Goal: Contribute content: Contribute content

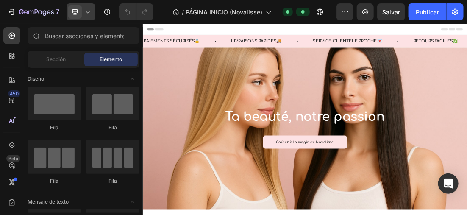
click at [89, 9] on icon at bounding box center [88, 12] width 8 height 8
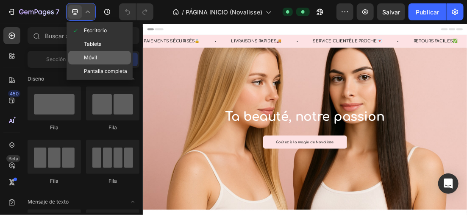
click at [101, 59] on div "Móvil" at bounding box center [99, 58] width 63 height 14
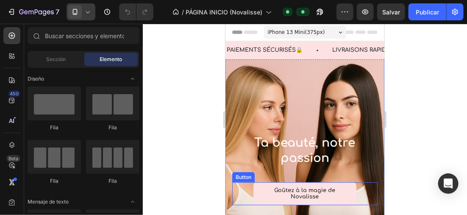
click at [341, 197] on link "Goûtez à la magie de Novalisse" at bounding box center [304, 193] width 103 height 23
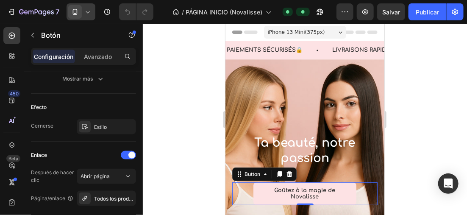
scroll to position [506, 0]
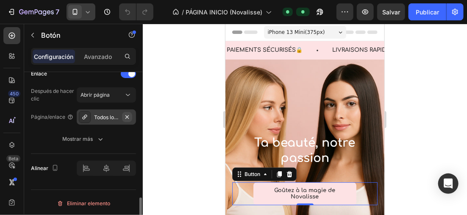
click at [126, 114] on icon "button" at bounding box center [127, 117] width 7 height 7
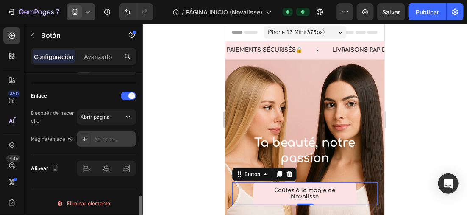
click at [106, 136] on div "Agregar..." at bounding box center [114, 140] width 40 height 8
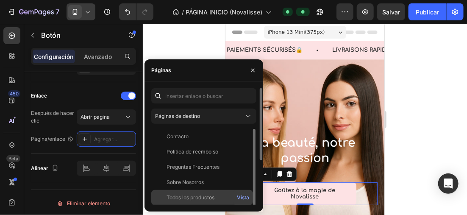
scroll to position [81, 0]
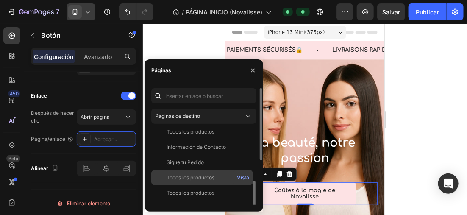
click at [207, 175] on font "Todos los productos" at bounding box center [191, 177] width 48 height 6
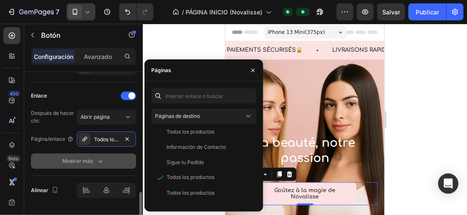
click at [114, 156] on button "Mostrar más" at bounding box center [83, 161] width 105 height 15
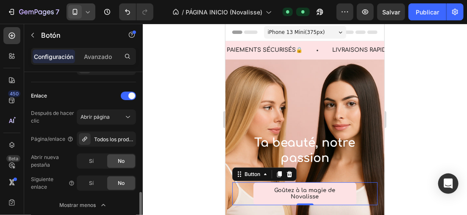
click at [55, 142] on div "Página/enlace" at bounding box center [52, 139] width 43 height 14
drag, startPoint x: 55, startPoint y: 142, endPoint x: 95, endPoint y: 158, distance: 42.7
click at [95, 158] on div "Sí" at bounding box center [92, 161] width 28 height 14
click at [118, 159] on span "No" at bounding box center [121, 161] width 7 height 8
click at [58, 142] on div "Página/enlace" at bounding box center [52, 139] width 43 height 14
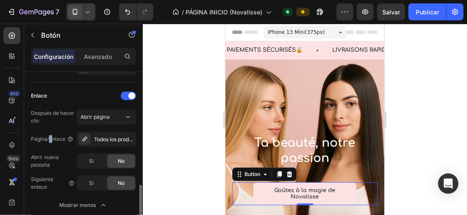
drag, startPoint x: 58, startPoint y: 142, endPoint x: 51, endPoint y: 143, distance: 7.3
click at [51, 143] on div "Página/enlace" at bounding box center [52, 139] width 43 height 14
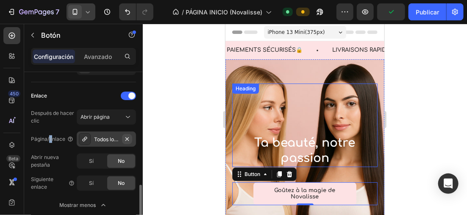
click at [128, 136] on icon "button" at bounding box center [127, 139] width 7 height 7
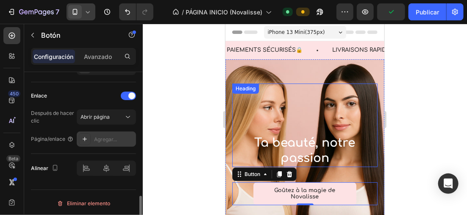
click at [118, 136] on div "Agregar..." at bounding box center [114, 140] width 40 height 8
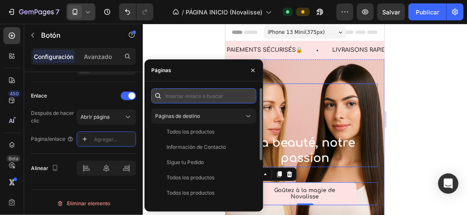
paste input "[URL][DOMAIN_NAME]"
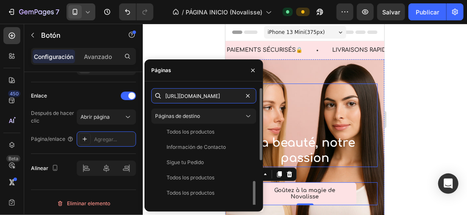
scroll to position [0, 0]
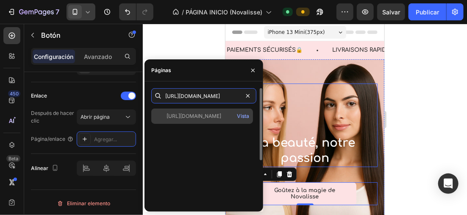
type input "[URL][DOMAIN_NAME]"
click at [208, 117] on font "[URL][DOMAIN_NAME]" at bounding box center [194, 116] width 55 height 6
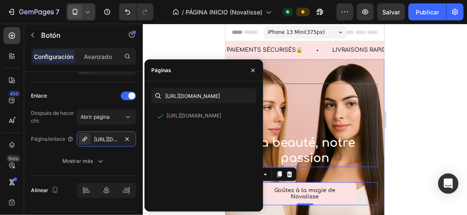
click at [185, 53] on div at bounding box center [305, 119] width 324 height 191
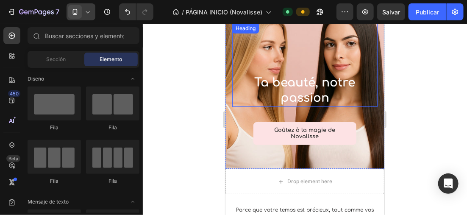
scroll to position [212, 0]
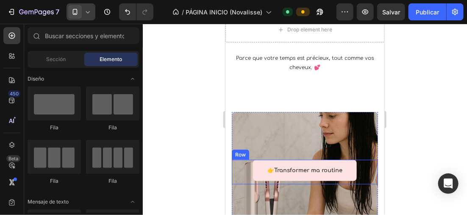
click at [351, 175] on div "👉Transformer ma routine Text block Row Row" at bounding box center [305, 171] width 146 height 25
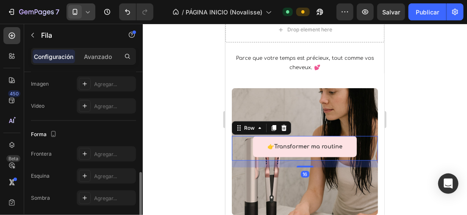
scroll to position [327, 0]
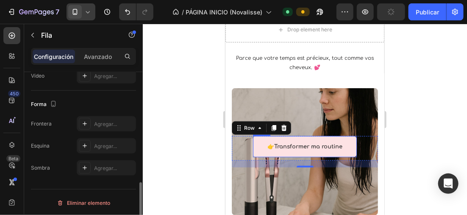
click at [257, 152] on div "👉Transformer ma routine Text block Row" at bounding box center [305, 146] width 104 height 21
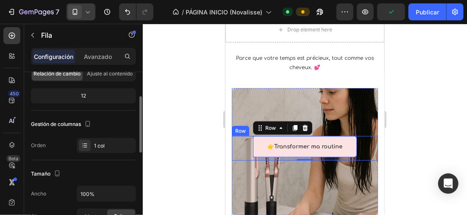
scroll to position [0, 0]
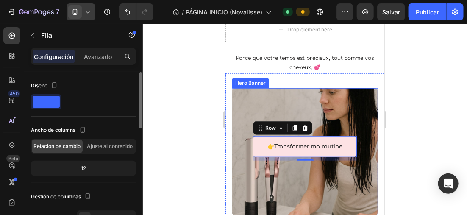
click at [275, 102] on div "Overlay" at bounding box center [305, 151] width 146 height 127
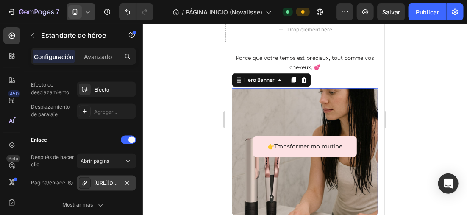
scroll to position [509, 0]
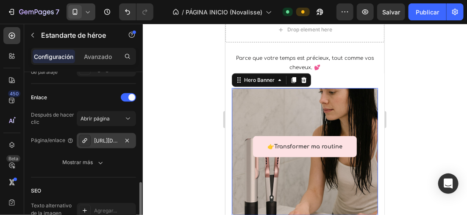
click at [134, 140] on div "[URL][DOMAIN_NAME]" at bounding box center [106, 140] width 59 height 15
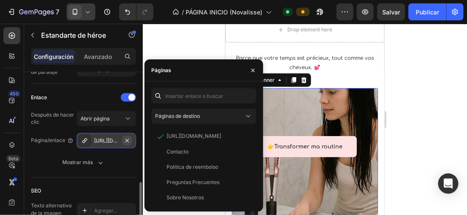
click at [130, 137] on icon "button" at bounding box center [127, 140] width 7 height 7
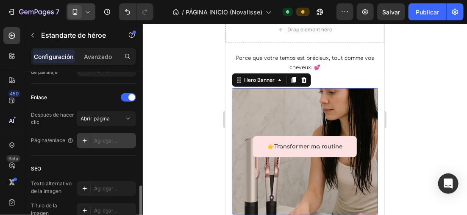
click at [105, 137] on div "Agregar..." at bounding box center [114, 141] width 40 height 8
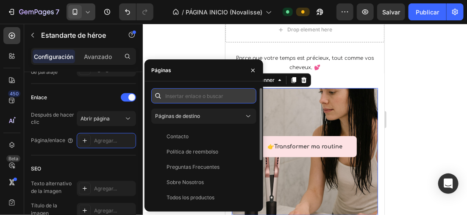
paste input "[URL][DOMAIN_NAME]"
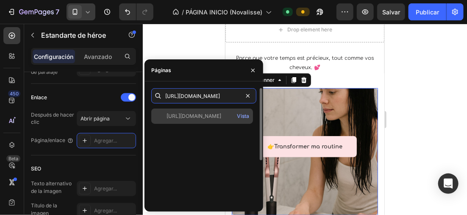
type input "[URL][DOMAIN_NAME]"
click at [215, 117] on font "[URL][DOMAIN_NAME]" at bounding box center [194, 116] width 55 height 6
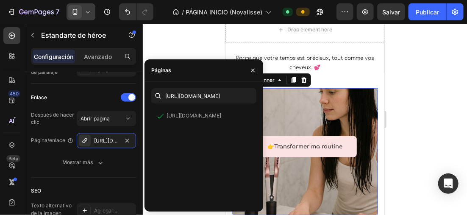
click at [193, 43] on div at bounding box center [305, 119] width 324 height 191
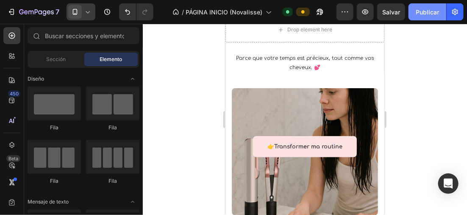
click at [436, 17] on button "Publicar" at bounding box center [428, 11] width 38 height 17
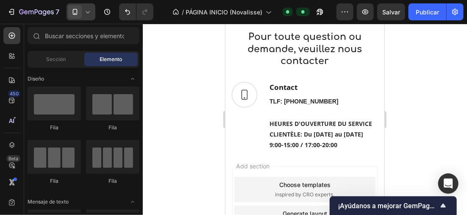
scroll to position [1193, 0]
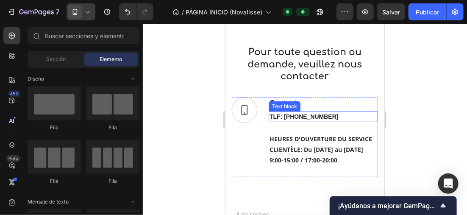
click at [316, 115] on p "TLF: [PHONE_NUMBER]" at bounding box center [323, 116] width 108 height 9
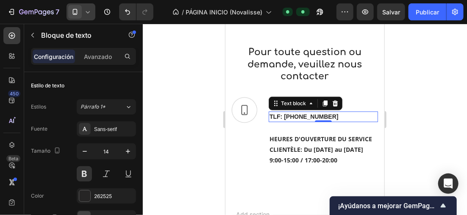
click at [316, 115] on p "TLF: [PHONE_NUMBER]" at bounding box center [323, 116] width 108 height 9
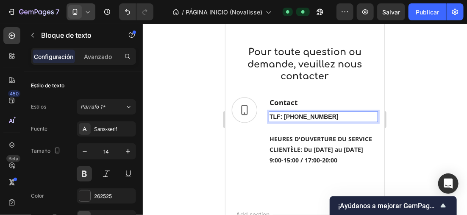
click at [270, 115] on p "TLF: [PHONE_NUMBER]" at bounding box center [323, 116] width 108 height 9
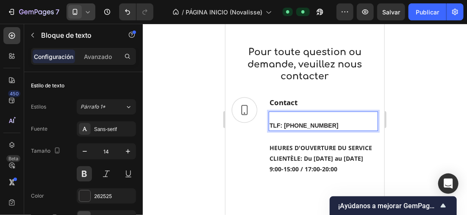
click at [269, 113] on p "Rich Text Editor. Editing area: main" at bounding box center [323, 116] width 108 height 9
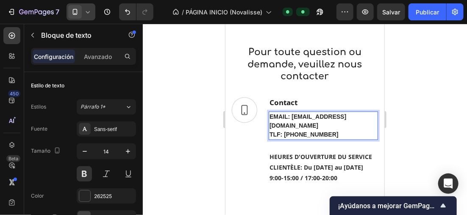
click at [271, 133] on p "TLF: [PHONE_NUMBER]" at bounding box center [323, 134] width 108 height 9
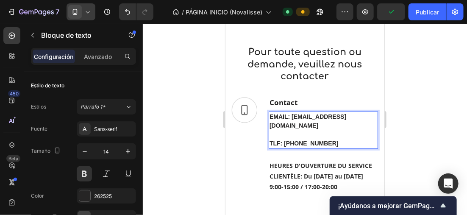
click at [269, 124] on p "EMAIL: [EMAIL_ADDRESS][DOMAIN_NAME]" at bounding box center [323, 121] width 108 height 18
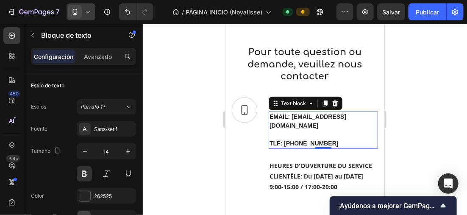
click at [449, 93] on div at bounding box center [305, 119] width 324 height 191
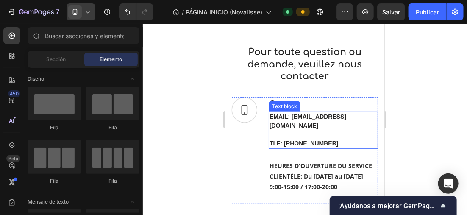
click at [284, 141] on p "TLF: [PHONE_NUMBER]" at bounding box center [323, 143] width 108 height 9
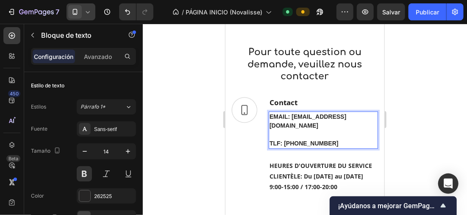
click at [285, 141] on p "TLF: [PHONE_NUMBER]" at bounding box center [323, 143] width 108 height 9
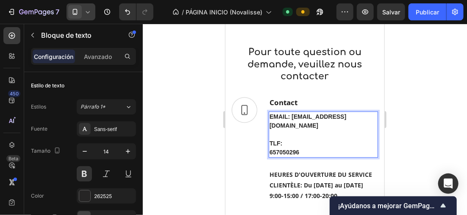
click at [425, 99] on div at bounding box center [305, 119] width 324 height 191
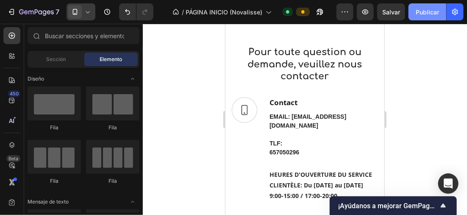
click at [427, 17] on button "Publicar" at bounding box center [428, 11] width 38 height 17
click at [87, 11] on icon at bounding box center [88, 12] width 4 height 2
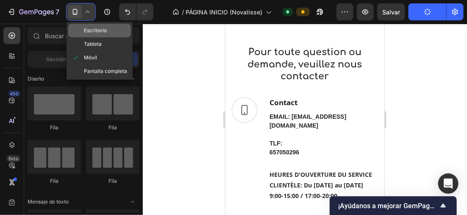
click at [99, 27] on span "Escritorio" at bounding box center [95, 30] width 23 height 8
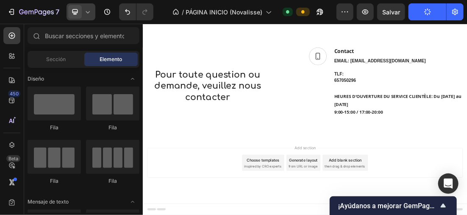
scroll to position [1166, 0]
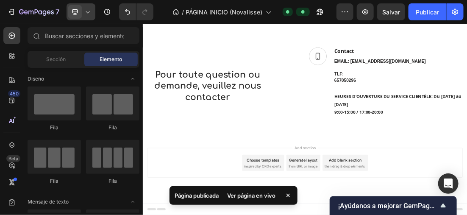
click at [90, 8] on icon at bounding box center [88, 12] width 8 height 8
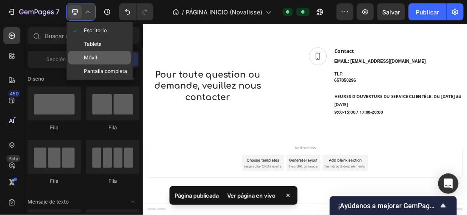
click at [106, 59] on div "Móvil" at bounding box center [99, 58] width 63 height 14
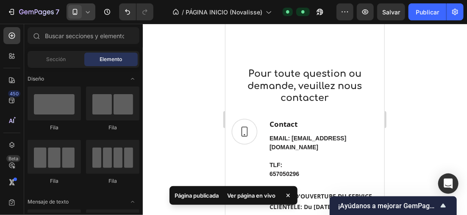
scroll to position [1186, 0]
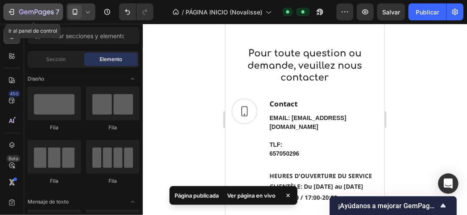
click at [28, 5] on button "7" at bounding box center [33, 11] width 60 height 17
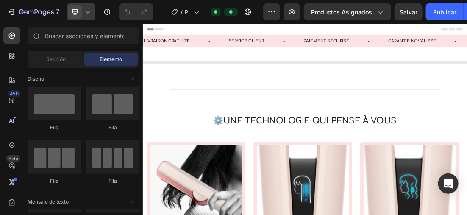
click at [88, 12] on icon at bounding box center [88, 12] width 8 height 8
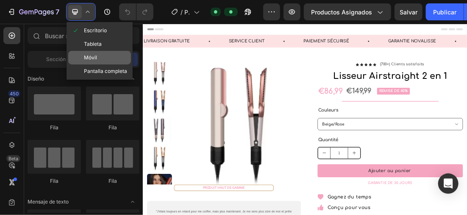
click at [93, 53] on div "Móvil" at bounding box center [99, 58] width 63 height 14
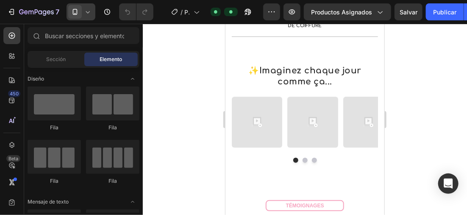
scroll to position [1988, 0]
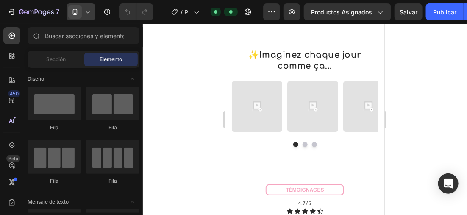
drag, startPoint x: 379, startPoint y: 37, endPoint x: 617, endPoint y: 170, distance: 273.4
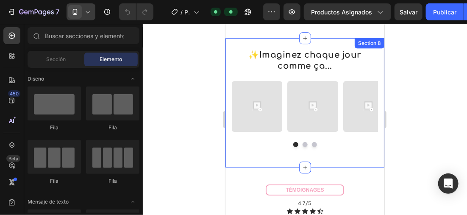
click at [374, 47] on div "Section 8" at bounding box center [369, 43] width 26 height 8
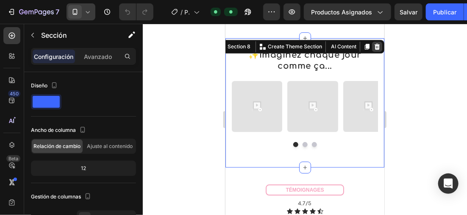
click at [374, 47] on icon at bounding box center [377, 46] width 6 height 6
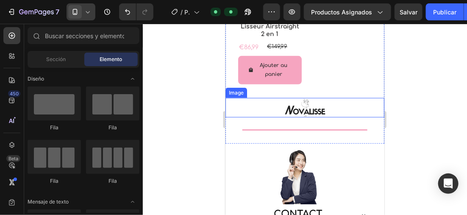
scroll to position [2394, 0]
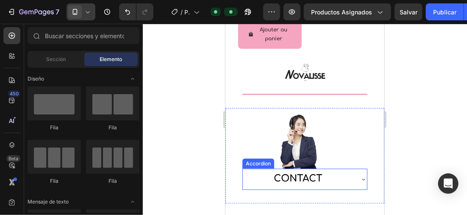
click at [360, 176] on icon at bounding box center [363, 179] width 7 height 7
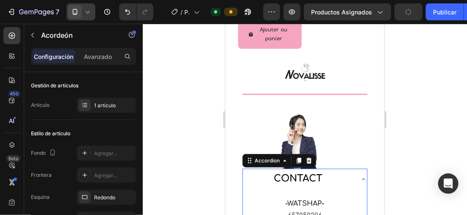
scroll to position [2479, 0]
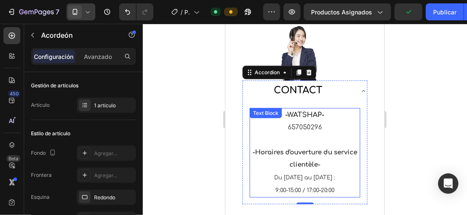
click at [323, 114] on p "-WATSHAP- 657050296" at bounding box center [304, 121] width 109 height 25
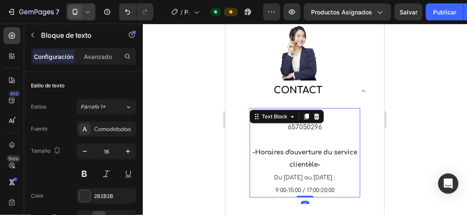
click at [323, 114] on p "-WATSHAP- 657050296" at bounding box center [304, 121] width 109 height 25
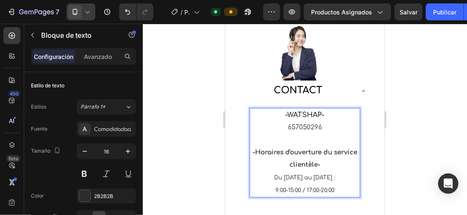
click at [285, 113] on strong "-WATSHAP-" at bounding box center [304, 115] width 39 height 8
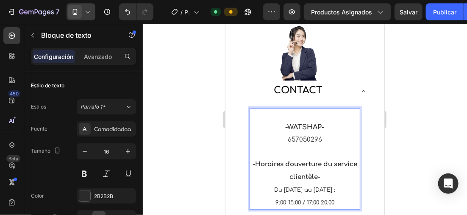
click at [282, 113] on p "Rich Text Editor. Editing area: main" at bounding box center [304, 115] width 109 height 12
click at [84, 173] on button at bounding box center [84, 173] width 15 height 15
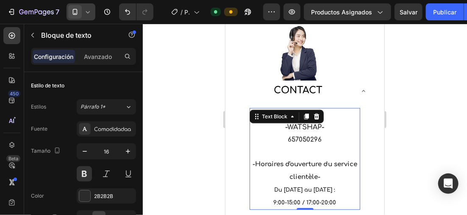
click at [395, 103] on div at bounding box center [305, 119] width 324 height 191
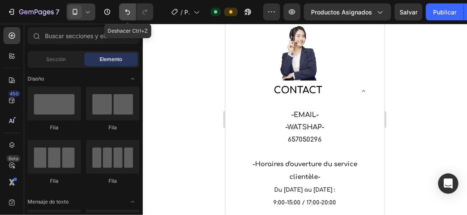
click at [128, 11] on icon "Deshacer/Rehacer" at bounding box center [127, 12] width 8 height 8
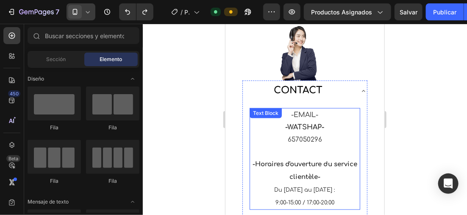
click at [289, 115] on div "-EMAIL- -WATSHAP- 657050296 -Horaires d'ouverture du service clientèle- Du lund…" at bounding box center [304, 158] width 111 height 101
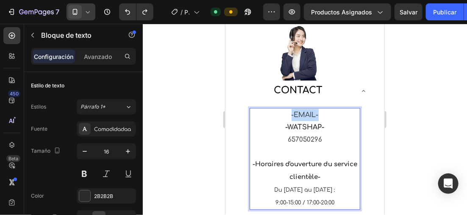
drag, startPoint x: 321, startPoint y: 112, endPoint x: 286, endPoint y: 112, distance: 34.8
click at [286, 112] on p "-EMAIL-" at bounding box center [304, 115] width 109 height 12
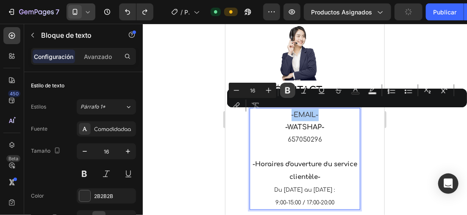
click at [284, 87] on icon "Barra de herramientas contextual del editor" at bounding box center [288, 90] width 8 height 8
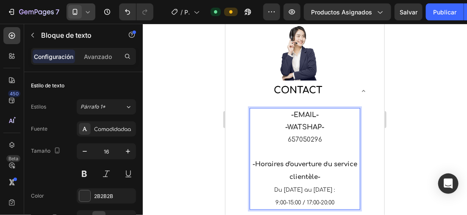
click at [320, 112] on p "-EMAIL-" at bounding box center [304, 115] width 109 height 12
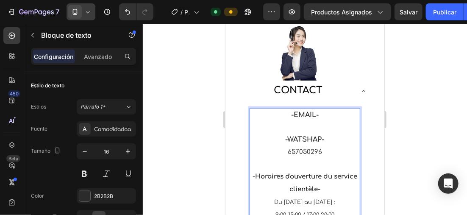
click at [298, 122] on p "Rich Text Editor. Editing area: main" at bounding box center [304, 127] width 109 height 12
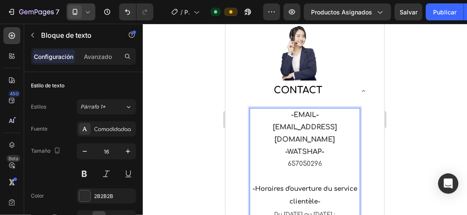
drag, startPoint x: 250, startPoint y: 125, endPoint x: 318, endPoint y: 136, distance: 69.1
click at [318, 136] on div "-EMAIL- novalisse.contact00@gmail.com -WATSHAP- 657050296 -Horaires d'ouverture…" at bounding box center [304, 171] width 111 height 126
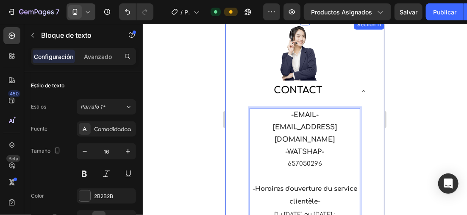
click at [215, 124] on div at bounding box center [305, 119] width 324 height 191
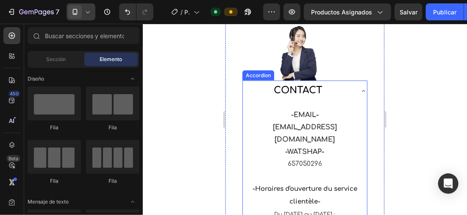
click at [248, 124] on div "-EMAIL- novalisse.contact00@gmail.com -WATSHAP- 657050296 -Horaires d'ouverture…" at bounding box center [305, 171] width 124 height 140
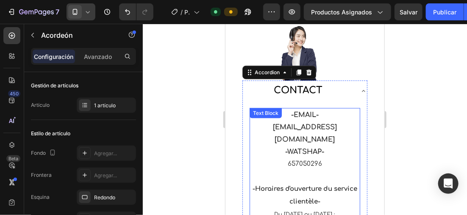
click at [273, 125] on strong "novalisse.contact00@gmail.com" at bounding box center [305, 133] width 64 height 20
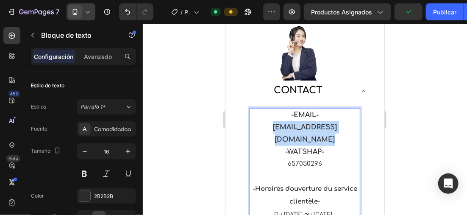
drag, startPoint x: 251, startPoint y: 126, endPoint x: 316, endPoint y: 135, distance: 65.5
click at [316, 135] on p "novalisse.contact00@gmail.com" at bounding box center [304, 133] width 109 height 25
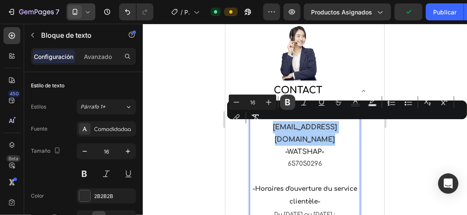
click at [286, 102] on icon "Barra de herramientas contextual del editor" at bounding box center [287, 102] width 5 height 6
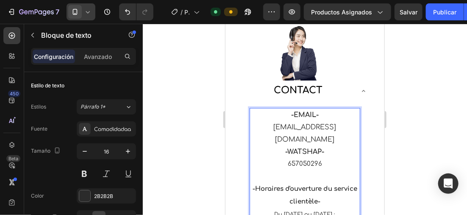
click at [291, 127] on p "novalisse.contact00@gmail.com" at bounding box center [304, 133] width 109 height 25
click at [250, 127] on p "novalisse.contact00@gmail.com" at bounding box center [304, 133] width 109 height 25
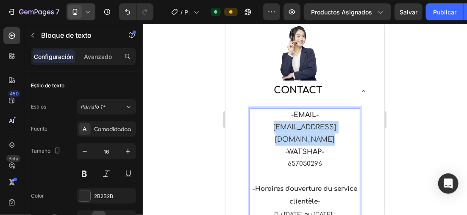
drag, startPoint x: 250, startPoint y: 127, endPoint x: 316, endPoint y: 140, distance: 67.4
click at [316, 140] on p "novalisse.contact00@gmail.com" at bounding box center [304, 133] width 109 height 25
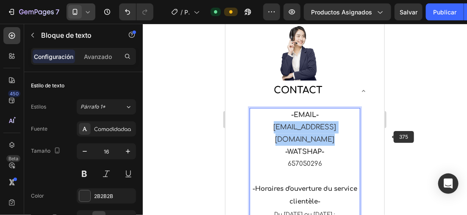
click at [390, 137] on div at bounding box center [305, 119] width 324 height 191
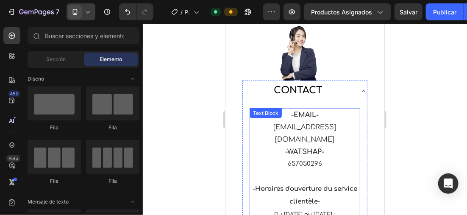
click at [306, 135] on p "novalisse.contact00@gmail.com" at bounding box center [304, 133] width 109 height 25
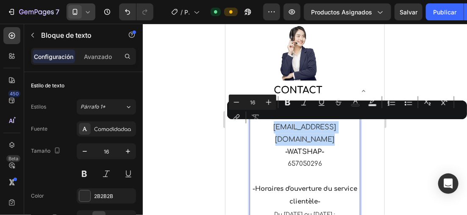
drag, startPoint x: 296, startPoint y: 132, endPoint x: 256, endPoint y: 129, distance: 40.0
click at [256, 129] on p "novalisse.contact00@gmail.com" at bounding box center [304, 133] width 109 height 25
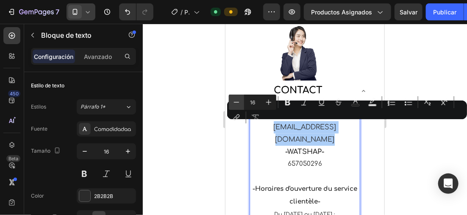
click at [235, 104] on icon "Barra de herramientas contextual del editor" at bounding box center [236, 102] width 8 height 8
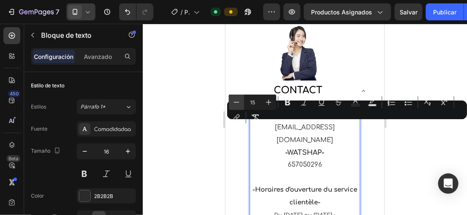
click at [235, 104] on icon "Barra de herramientas contextual del editor" at bounding box center [236, 102] width 8 height 8
type input "14"
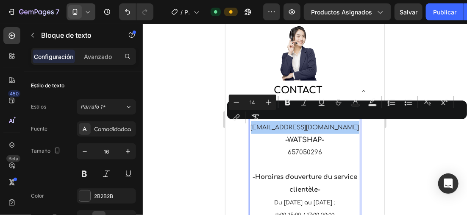
click at [193, 113] on div at bounding box center [305, 119] width 324 height 191
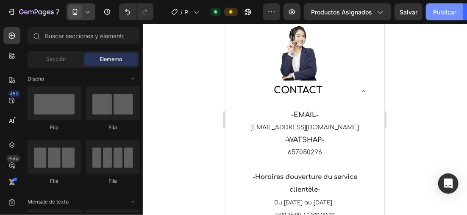
click at [437, 11] on font "Publicar" at bounding box center [444, 12] width 23 height 9
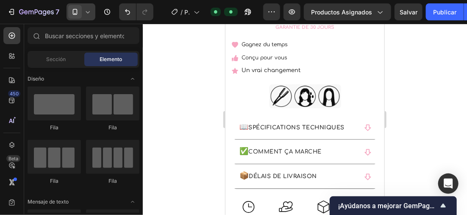
scroll to position [406, 0]
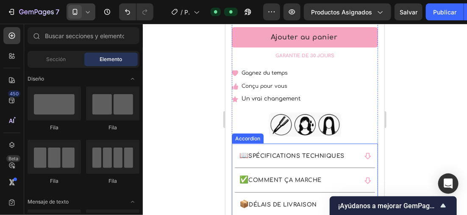
click at [266, 196] on div "📦 DÉLAIS DE LIVRAISON" at bounding box center [304, 205] width 145 height 25
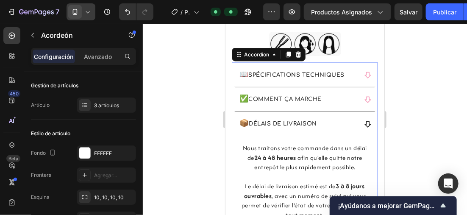
scroll to position [491, 0]
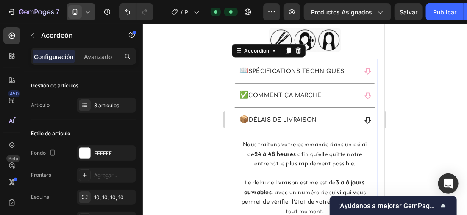
click at [350, 120] on div "📦 DÉLAIS DE LIVRAISON" at bounding box center [297, 120] width 119 height 12
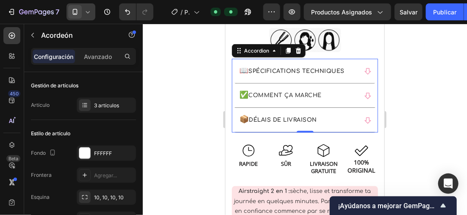
click at [350, 120] on div "📦 DÉLAIS DE LIVRAISON" at bounding box center [297, 120] width 119 height 12
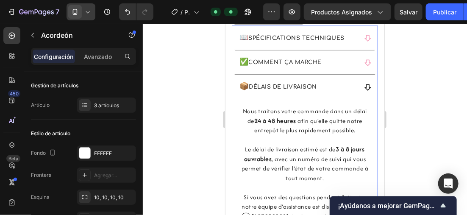
scroll to position [533, 0]
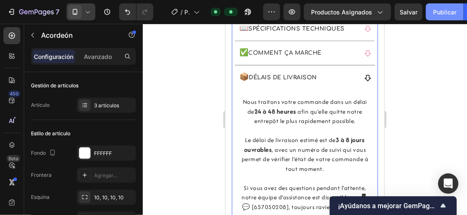
click at [436, 16] on button "Publicar" at bounding box center [445, 11] width 38 height 17
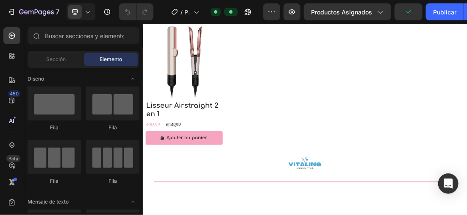
scroll to position [2658, 0]
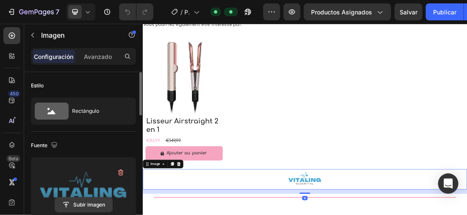
click at [98, 201] on input "file" at bounding box center [83, 205] width 57 height 14
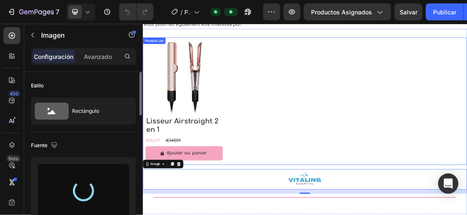
type input "https://cdn.shopify.com/s/files/1/0896/6527/4190/files/gempages_556725335903700…"
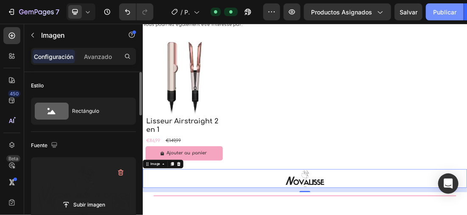
click at [442, 11] on font "Publicar" at bounding box center [444, 12] width 23 height 9
